Goal: Transaction & Acquisition: Subscribe to service/newsletter

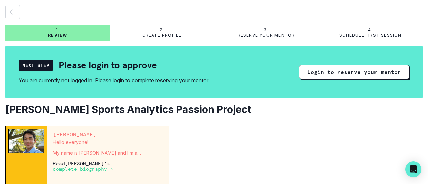
scroll to position [23, 0]
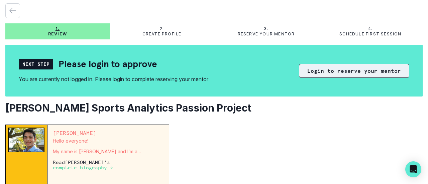
click at [330, 71] on button "Login to reserve your mentor" at bounding box center [354, 71] width 110 height 14
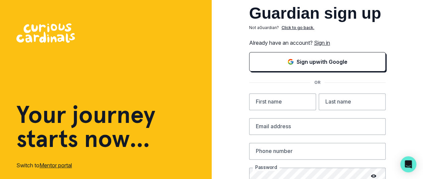
click at [324, 42] on link "Sign in" at bounding box center [322, 42] width 16 height 7
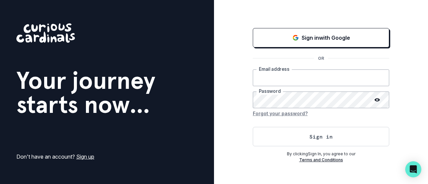
click at [294, 79] on input "email" at bounding box center [321, 78] width 136 height 17
type input "[EMAIL_ADDRESS][DOMAIN_NAME]"
click at [253, 127] on button "Sign in" at bounding box center [321, 136] width 136 height 19
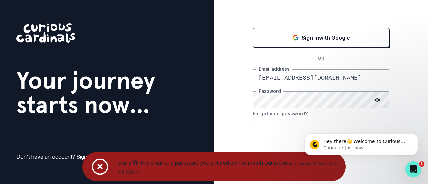
click at [253, 127] on button "Sign in" at bounding box center [321, 136] width 136 height 19
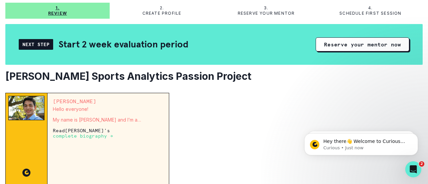
scroll to position [47, 0]
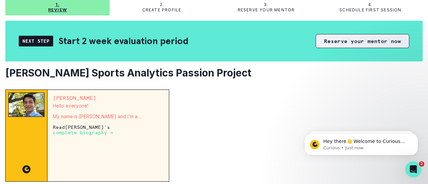
click at [345, 40] on button "Reserve your mentor now" at bounding box center [363, 41] width 94 height 14
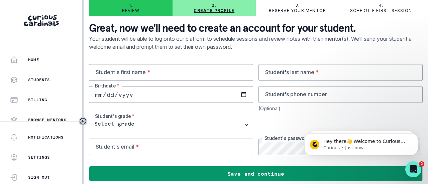
scroll to position [32, 0]
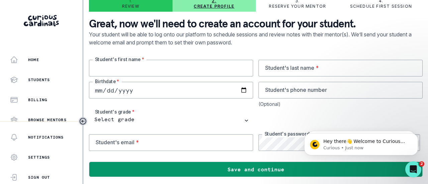
click at [167, 71] on input "text" at bounding box center [171, 68] width 164 height 17
type input "Jordan"
type input "[PERSON_NAME]"
click at [139, 91] on input "date" at bounding box center [171, 90] width 164 height 17
type input "[DATE]"
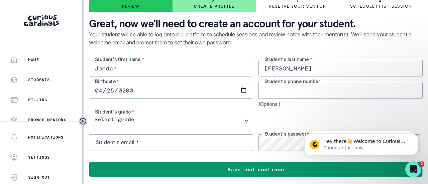
click at [280, 91] on input "tel" at bounding box center [340, 90] width 164 height 17
type input "773"
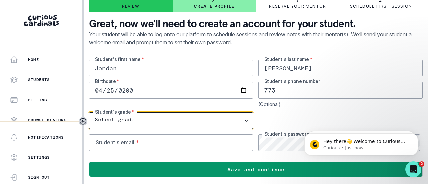
click at [229, 121] on select "Select grade 1st Grade 2nd Grade 3rd Grade 4th Grade 5th Grade 6th Grade 7th Gr…" at bounding box center [171, 120] width 164 height 17
select select "11th Grade"
click at [89, 112] on select "Select grade 1st Grade 2nd Grade 3rd Grade 4th Grade 5th Grade 6th Grade 7th Gr…" at bounding box center [171, 120] width 164 height 17
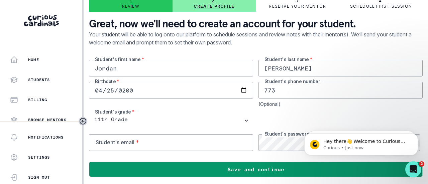
click at [281, 90] on input "773" at bounding box center [340, 90] width 164 height 17
click at [186, 143] on input "email" at bounding box center [171, 142] width 164 height 17
type input "[EMAIL_ADDRESS][DOMAIN_NAME]"
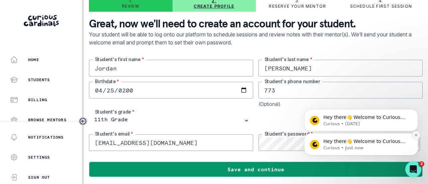
click at [417, 136] on icon "Dismiss notification" at bounding box center [416, 135] width 2 height 2
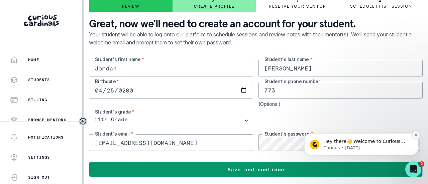
click at [416, 137] on icon "Dismiss notification" at bounding box center [416, 135] width 4 height 4
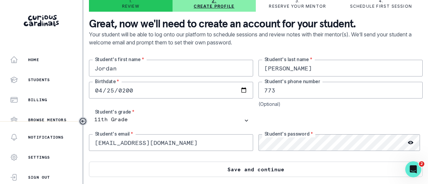
click at [242, 169] on button "Save and continue" at bounding box center [256, 169] width 334 height 15
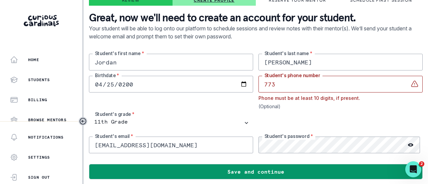
scroll to position [38, 0]
type input "7"
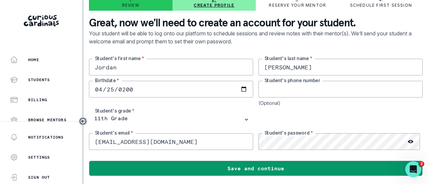
scroll to position [32, 0]
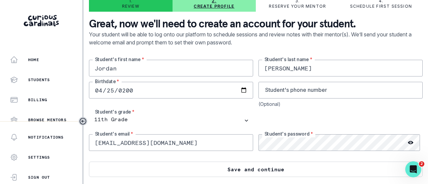
click at [246, 169] on button "Save and continue" at bounding box center [256, 169] width 334 height 15
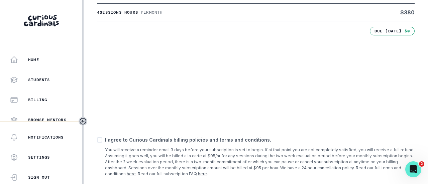
scroll to position [189, 0]
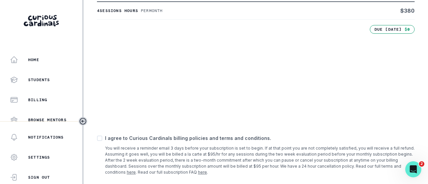
click at [271, 14] on td "4 sessions hours Per month" at bounding box center [203, 11] width 212 height 18
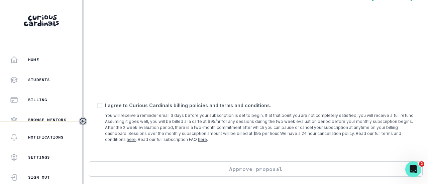
click at [99, 107] on span at bounding box center [99, 105] width 5 height 5
click at [97, 106] on input "checkbox" at bounding box center [97, 106] width 0 height 0
checkbox input "true"
click at [245, 168] on button "Approve proposal" at bounding box center [256, 168] width 334 height 15
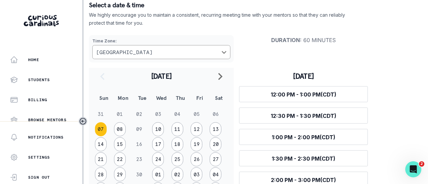
scroll to position [51, 0]
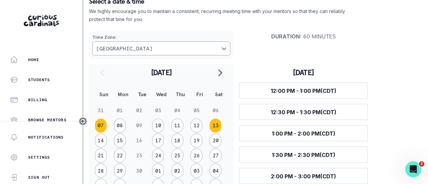
click at [215, 123] on button "13" at bounding box center [216, 126] width 12 height 14
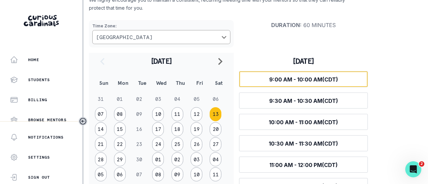
scroll to position [65, 0]
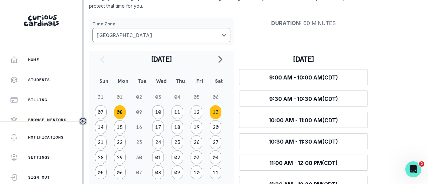
click at [124, 111] on button "08" at bounding box center [120, 112] width 12 height 14
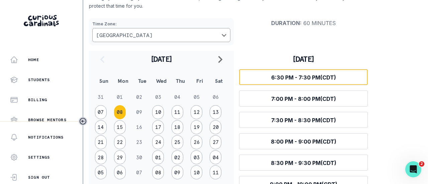
scroll to position [82, 0]
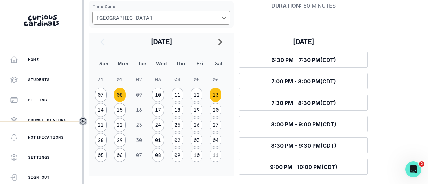
click at [216, 97] on button "13" at bounding box center [216, 95] width 12 height 14
